Goal: Task Accomplishment & Management: Manage account settings

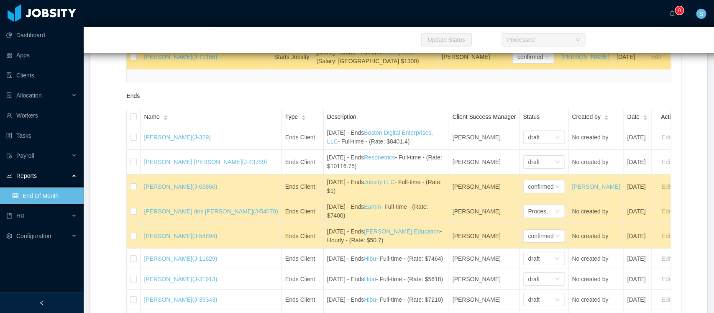
scroll to position [1255, 0]
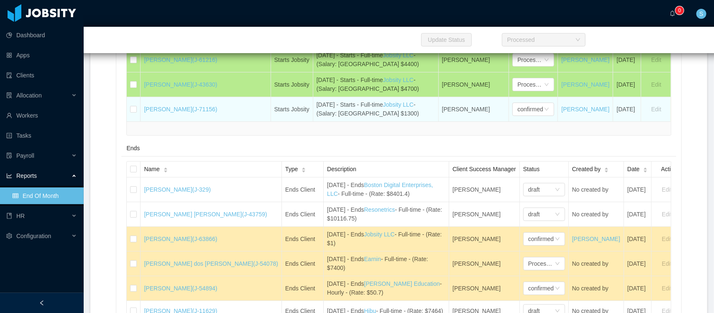
drag, startPoint x: 228, startPoint y: 131, endPoint x: 141, endPoint y: 134, distance: 87.5
click at [141, 121] on td "[PERSON_NAME] (J-71156)" at bounding box center [206, 109] width 130 height 24
click at [317, 118] on div "[DATE] - Starts - Full-time Jobsity LLC - (Salary: [GEOGRAPHIC_DATA] $1300)" at bounding box center [376, 109] width 118 height 18
click at [535, 116] on div "confirmed" at bounding box center [533, 108] width 42 height 13
click at [544, 113] on icon "icon: down" at bounding box center [546, 110] width 5 height 6
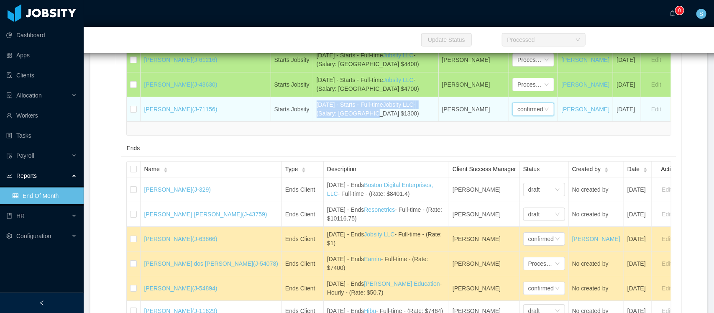
click at [518, 115] on div "confirmed" at bounding box center [531, 109] width 26 height 13
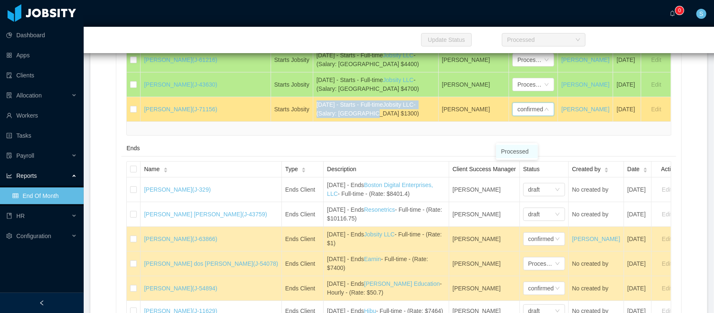
click at [511, 152] on li "Processed" at bounding box center [517, 151] width 42 height 13
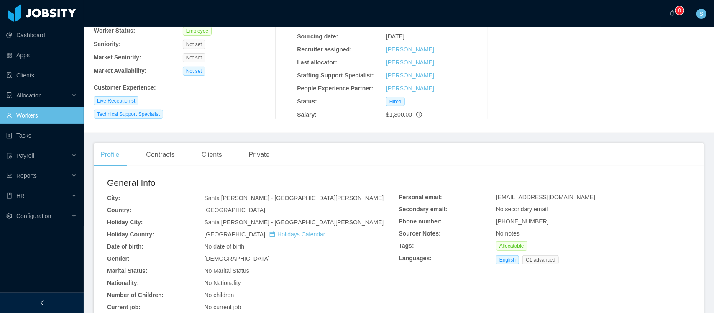
scroll to position [105, 0]
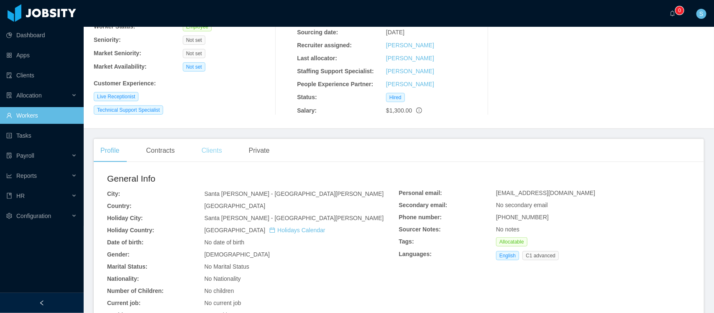
click at [209, 150] on div "Clients" at bounding box center [212, 150] width 34 height 23
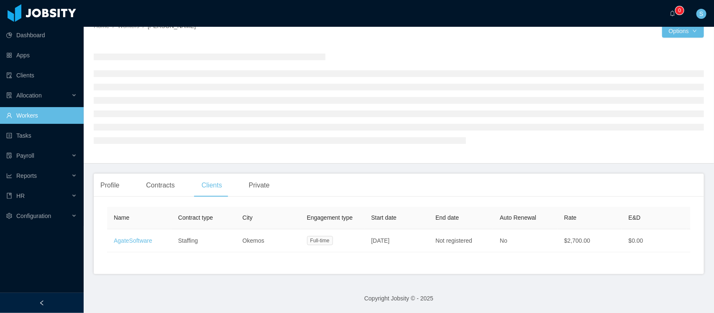
scroll to position [79, 0]
